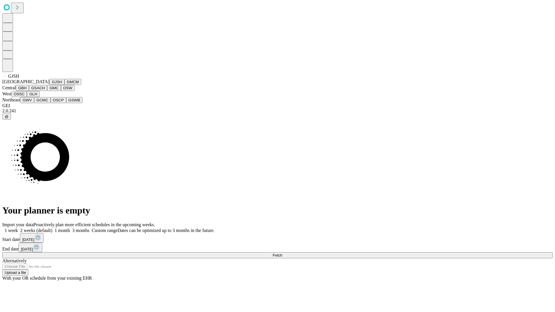
click at [49, 85] on button "GJSH" at bounding box center [56, 82] width 15 height 6
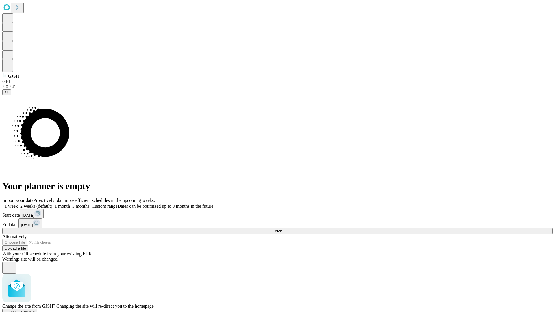
click at [35, 310] on span "Confirm" at bounding box center [28, 312] width 14 height 4
click at [70, 204] on label "1 month" at bounding box center [61, 206] width 18 height 5
click at [282, 229] on span "Fetch" at bounding box center [277, 231] width 10 height 4
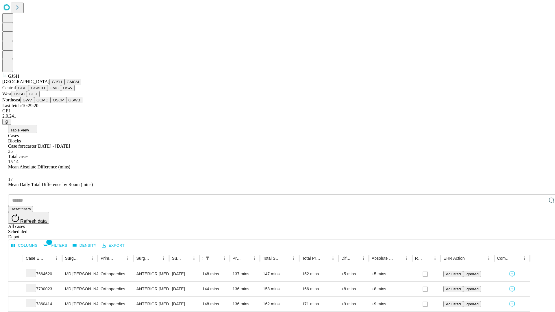
click at [64, 85] on button "GMCM" at bounding box center [72, 82] width 17 height 6
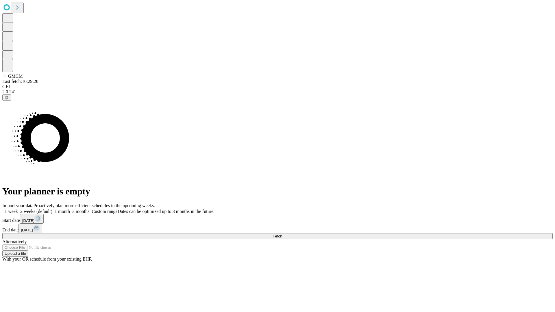
click at [70, 209] on label "1 month" at bounding box center [61, 211] width 18 height 5
click at [282, 234] on span "Fetch" at bounding box center [277, 236] width 10 height 4
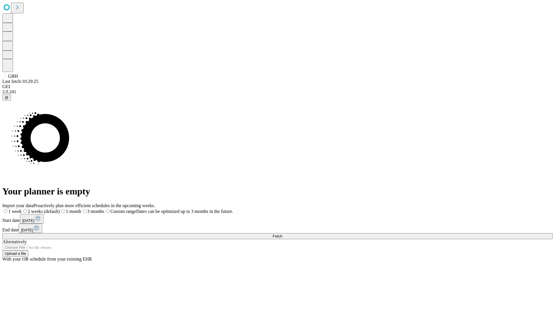
click at [282, 234] on span "Fetch" at bounding box center [277, 236] width 10 height 4
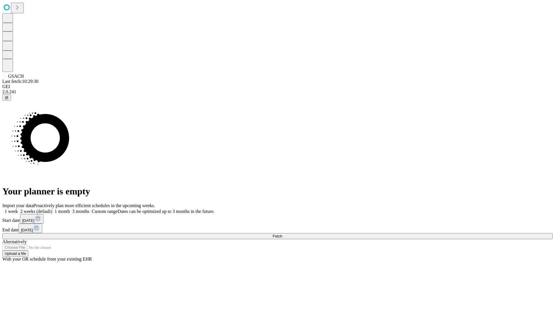
click at [70, 209] on label "1 month" at bounding box center [61, 211] width 18 height 5
click at [282, 234] on span "Fetch" at bounding box center [277, 236] width 10 height 4
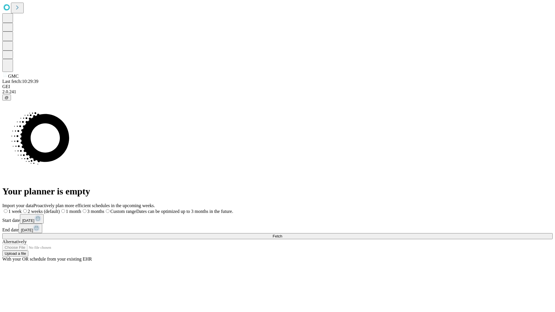
click at [81, 209] on label "1 month" at bounding box center [70, 211] width 21 height 5
click at [282, 234] on span "Fetch" at bounding box center [277, 236] width 10 height 4
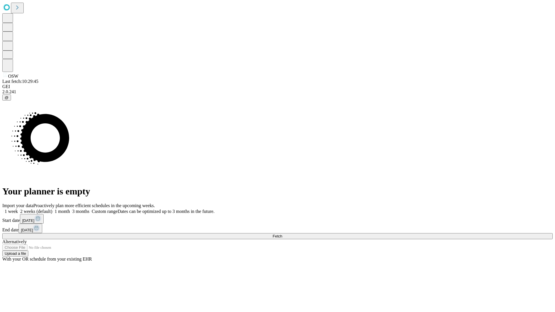
click at [70, 209] on label "1 month" at bounding box center [61, 211] width 18 height 5
click at [282, 234] on span "Fetch" at bounding box center [277, 236] width 10 height 4
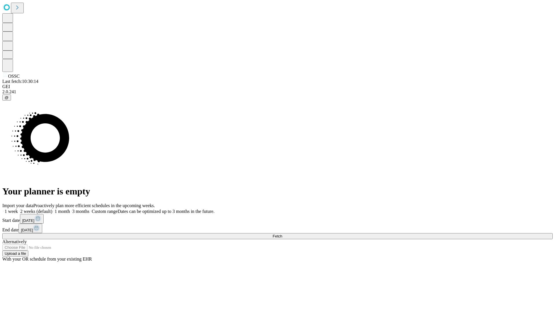
click at [70, 209] on label "1 month" at bounding box center [61, 211] width 18 height 5
click at [282, 234] on span "Fetch" at bounding box center [277, 236] width 10 height 4
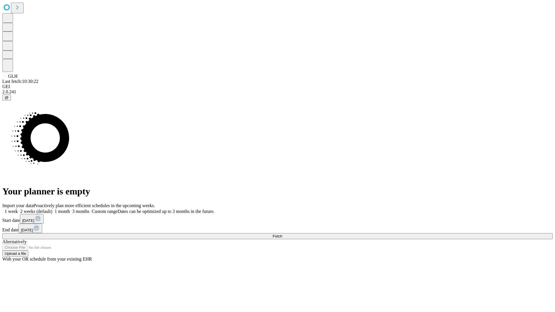
click at [70, 209] on label "1 month" at bounding box center [61, 211] width 18 height 5
click at [282, 234] on span "Fetch" at bounding box center [277, 236] width 10 height 4
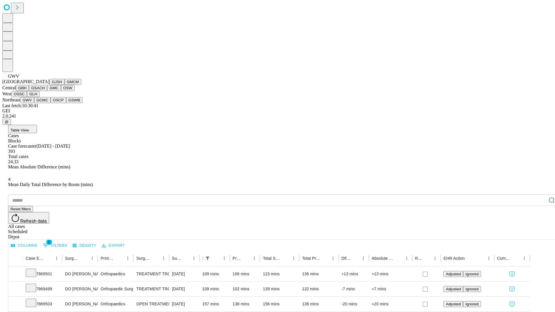
click at [45, 103] on button "GCMC" at bounding box center [42, 100] width 16 height 6
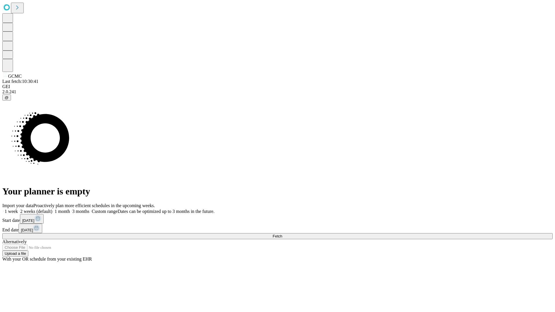
click at [70, 209] on label "1 month" at bounding box center [61, 211] width 18 height 5
click at [282, 234] on span "Fetch" at bounding box center [277, 236] width 10 height 4
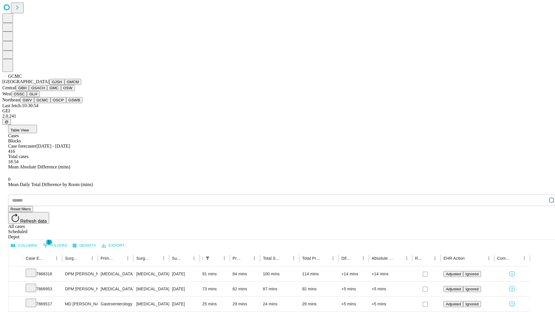
click at [51, 103] on button "OSCP" at bounding box center [59, 100] width 16 height 6
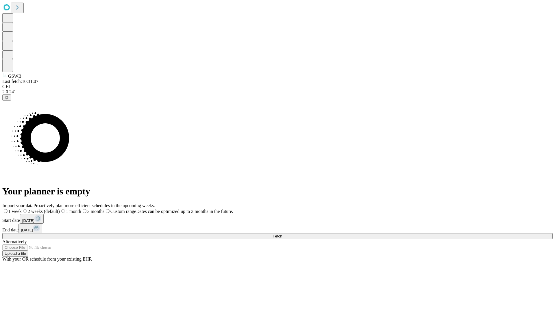
click at [81, 209] on label "1 month" at bounding box center [70, 211] width 21 height 5
click at [282, 234] on span "Fetch" at bounding box center [277, 236] width 10 height 4
